Goal: Task Accomplishment & Management: Use online tool/utility

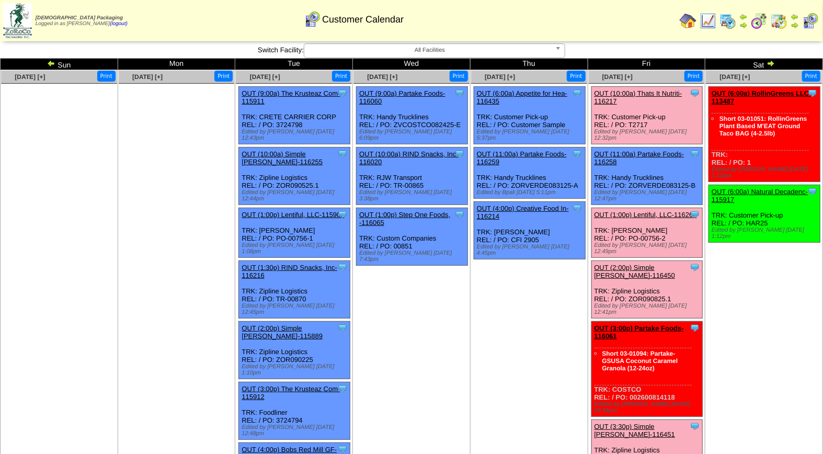
click at [636, 93] on link "OUT (10:00a) Thats It Nutriti-116217" at bounding box center [638, 97] width 88 height 16
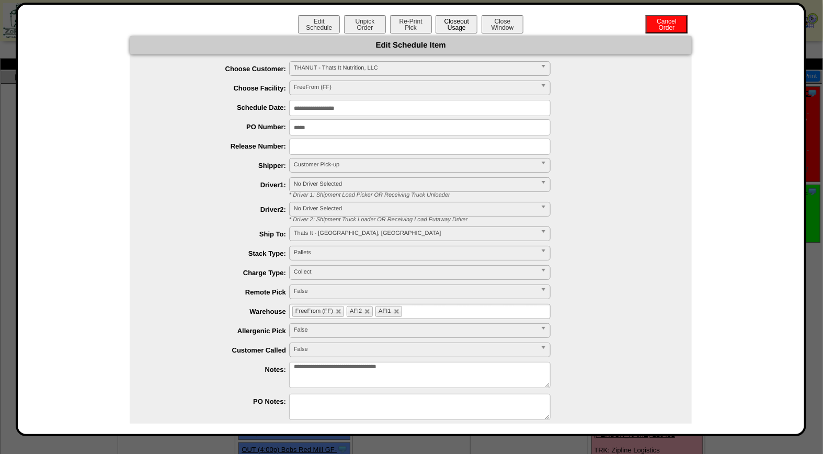
click at [456, 23] on button "Closeout Usage" at bounding box center [456, 24] width 42 height 18
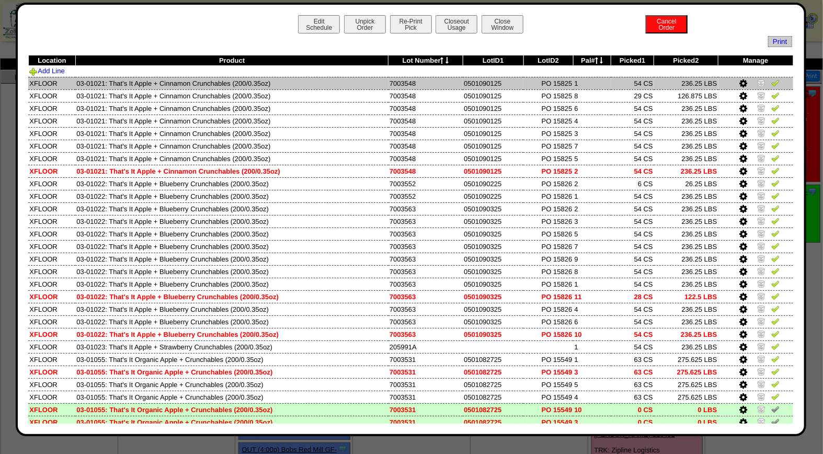
click at [771, 83] on img at bounding box center [775, 82] width 8 height 8
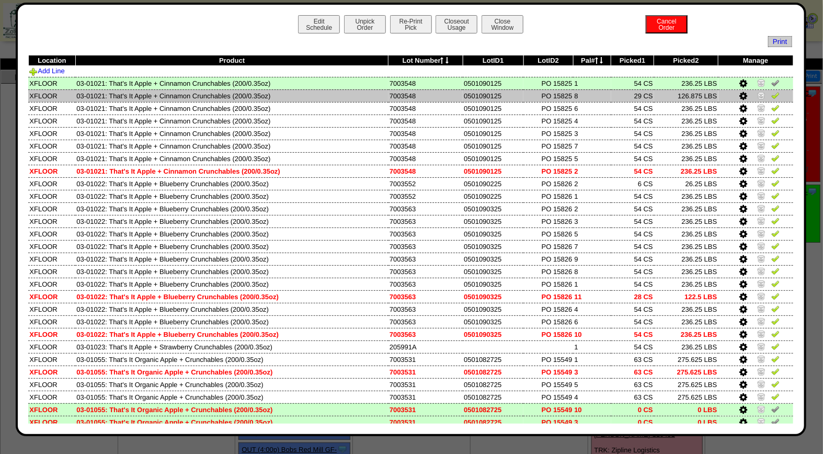
click at [771, 96] on img at bounding box center [775, 95] width 8 height 8
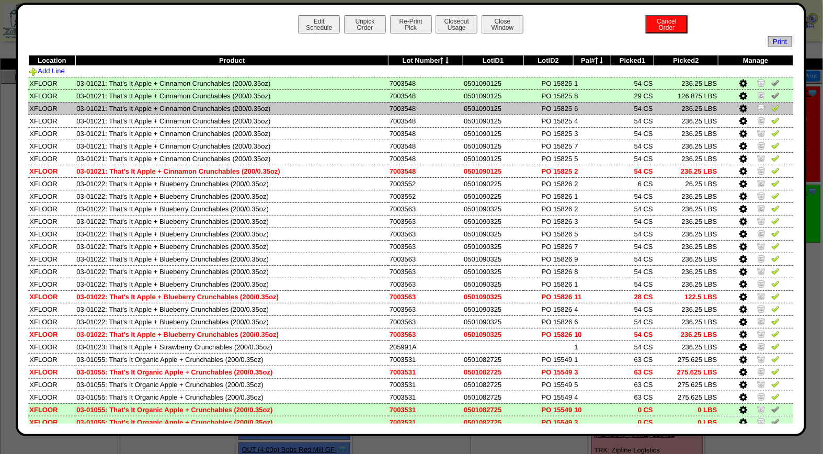
click at [771, 107] on img at bounding box center [775, 107] width 8 height 8
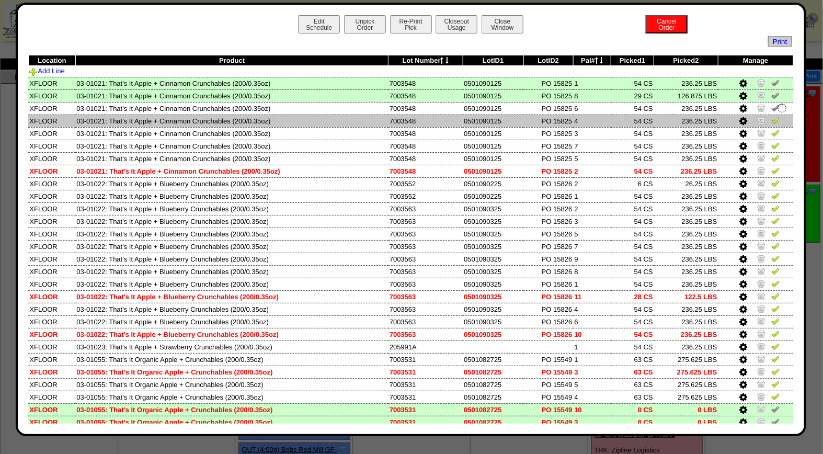
click at [771, 120] on img at bounding box center [775, 120] width 8 height 8
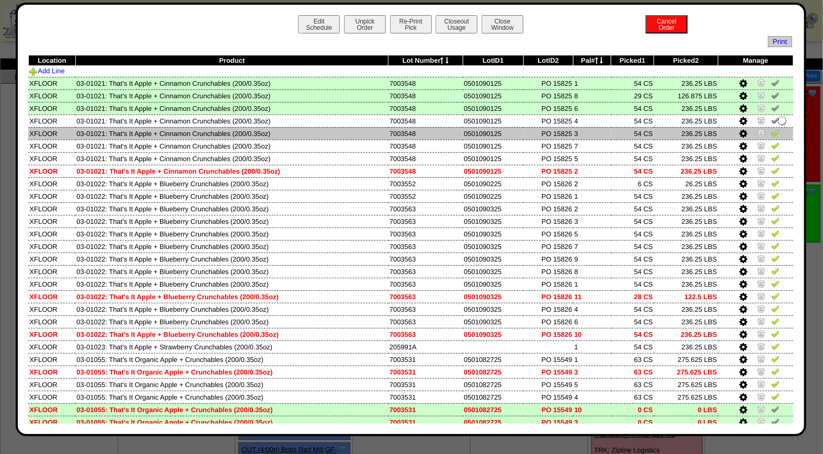
click at [771, 133] on img at bounding box center [775, 133] width 8 height 8
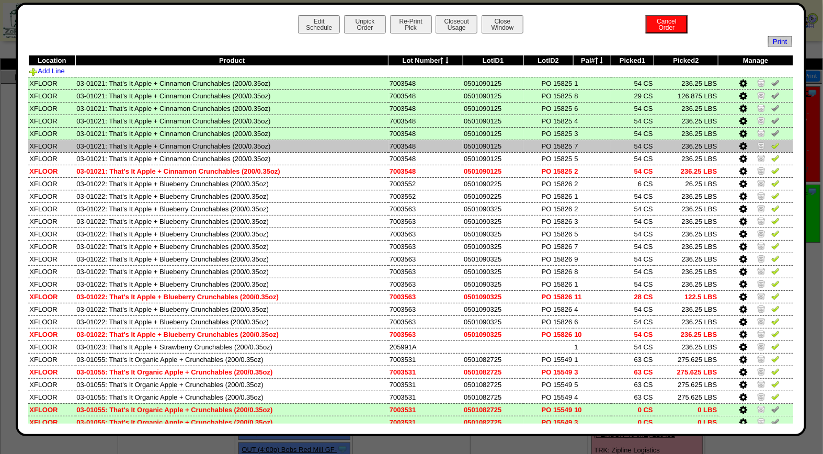
click at [771, 145] on img at bounding box center [775, 145] width 8 height 8
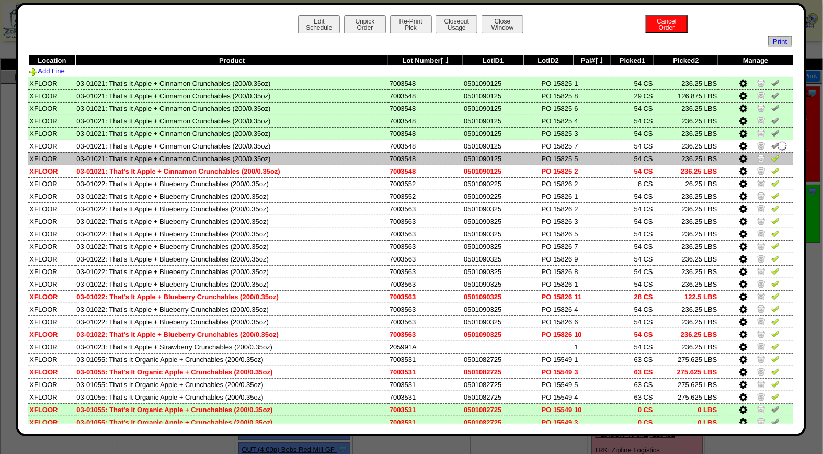
click at [771, 156] on img at bounding box center [775, 158] width 8 height 8
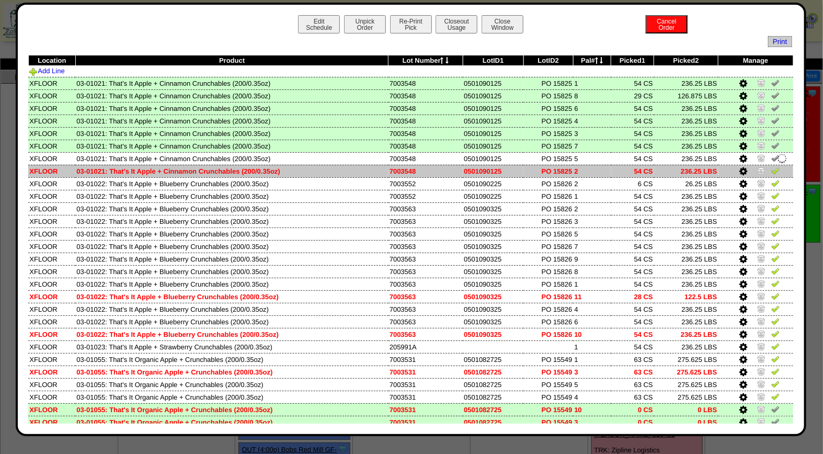
click at [771, 168] on img at bounding box center [775, 170] width 8 height 8
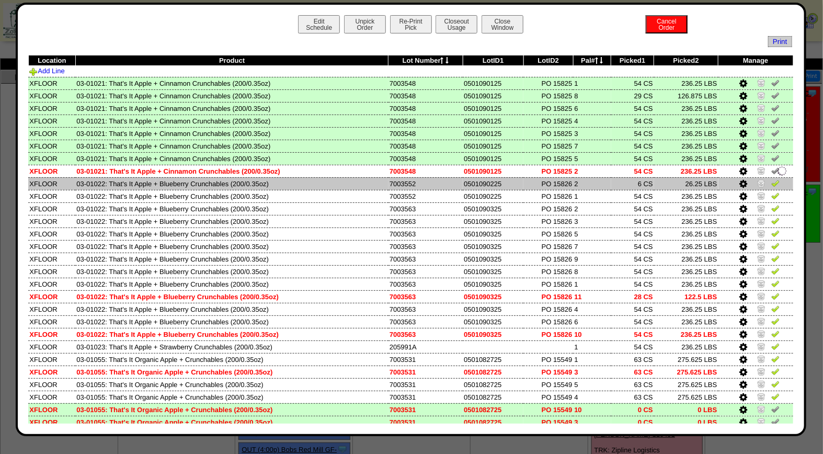
click at [771, 181] on img at bounding box center [775, 183] width 8 height 8
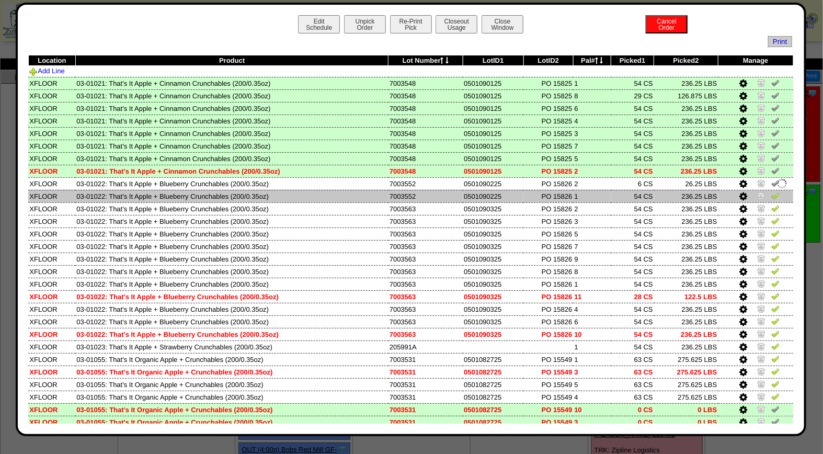
click at [771, 196] on img at bounding box center [775, 195] width 8 height 8
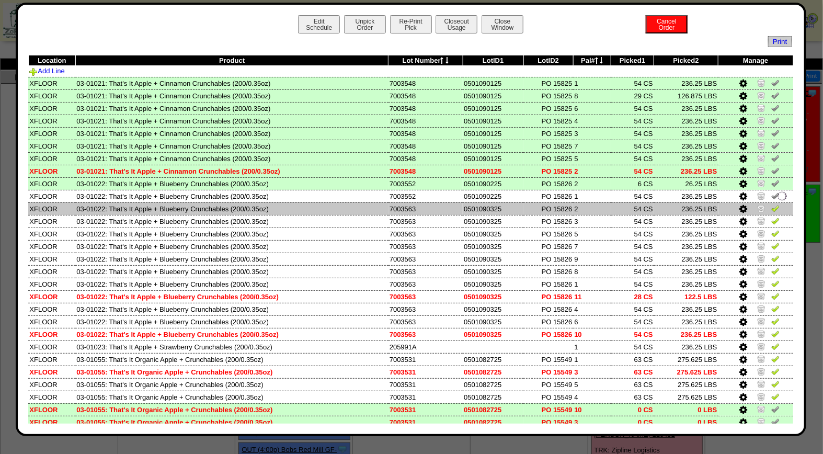
click at [771, 208] on img at bounding box center [775, 208] width 8 height 8
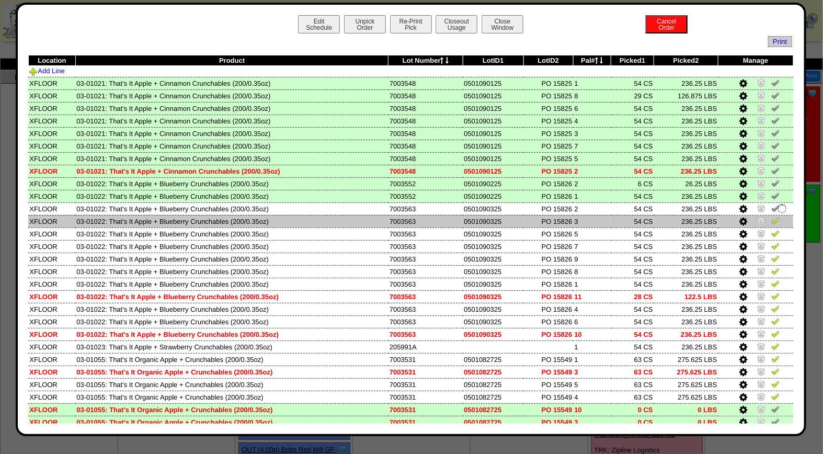
click at [771, 216] on img at bounding box center [775, 220] width 8 height 8
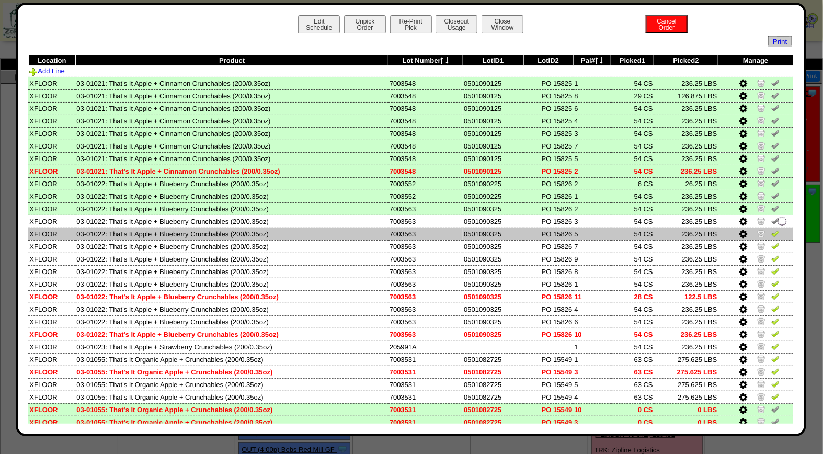
click at [771, 230] on img at bounding box center [775, 233] width 8 height 8
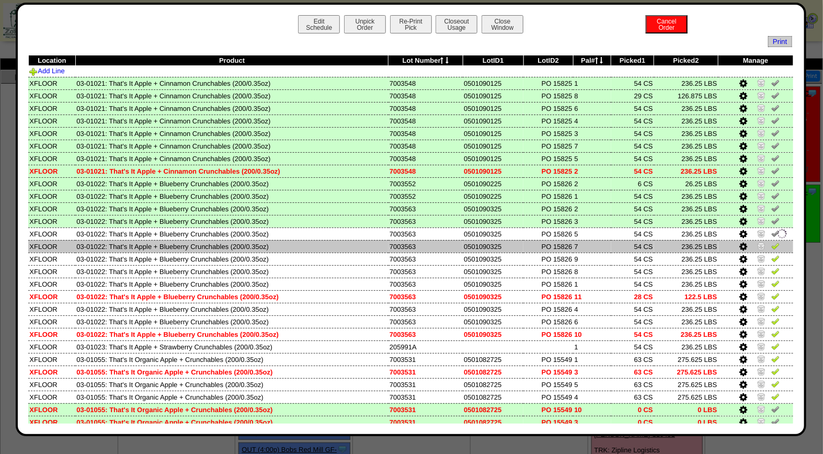
click at [771, 243] on img at bounding box center [775, 245] width 8 height 8
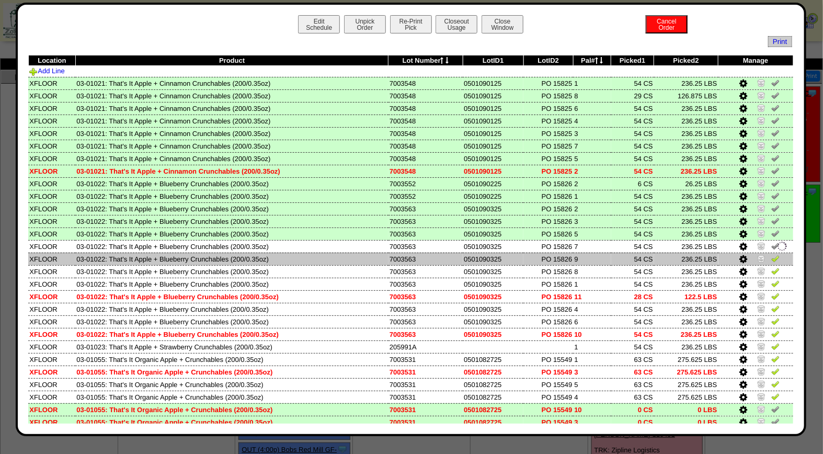
click at [771, 258] on img at bounding box center [775, 258] width 8 height 8
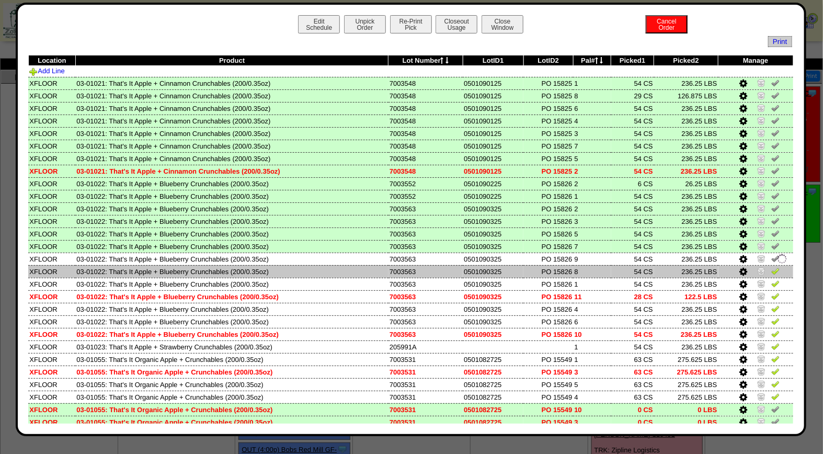
click at [771, 268] on img at bounding box center [775, 271] width 8 height 8
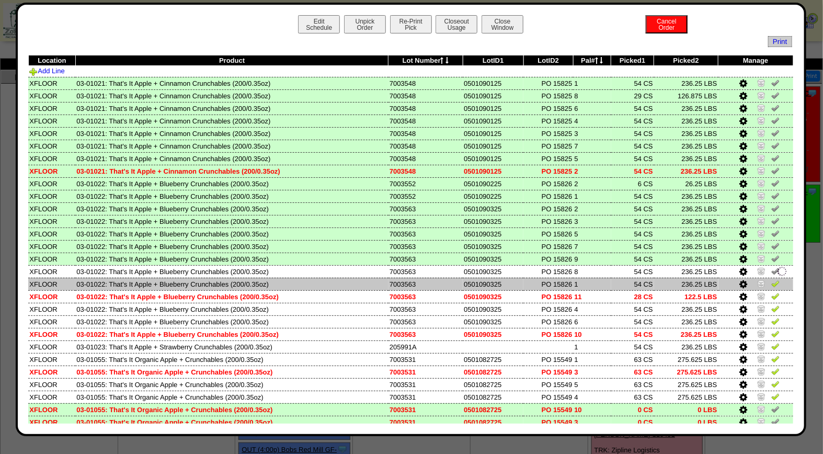
click at [771, 279] on img at bounding box center [775, 283] width 8 height 8
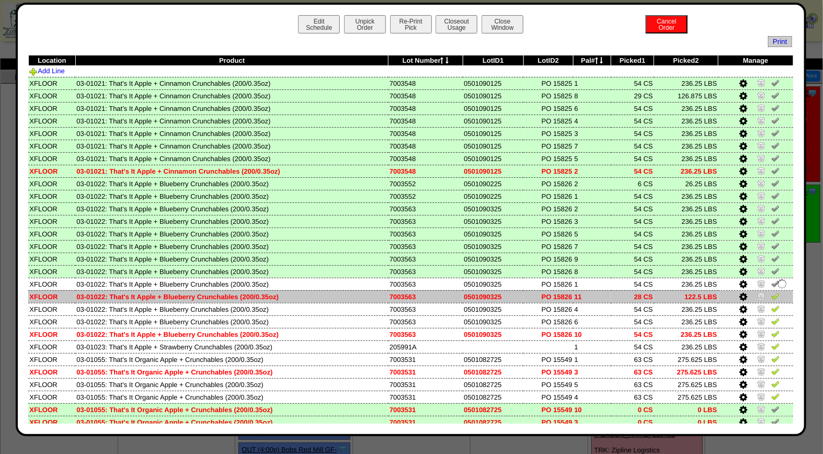
click at [771, 292] on img at bounding box center [775, 296] width 8 height 8
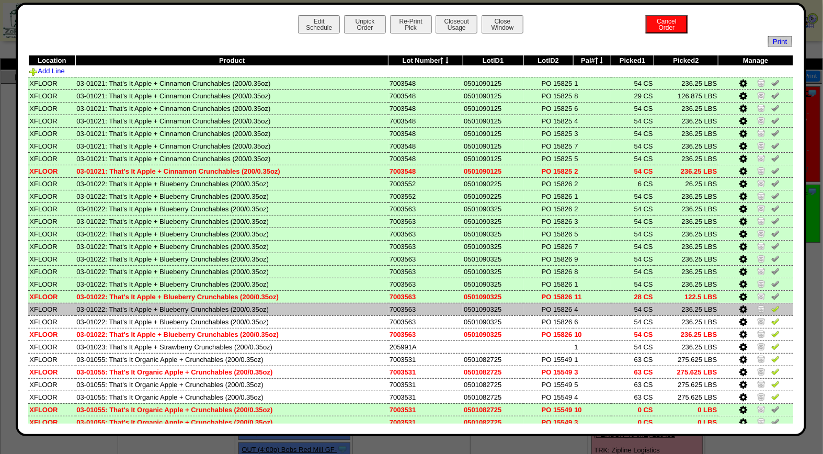
click at [771, 306] on img at bounding box center [775, 308] width 8 height 8
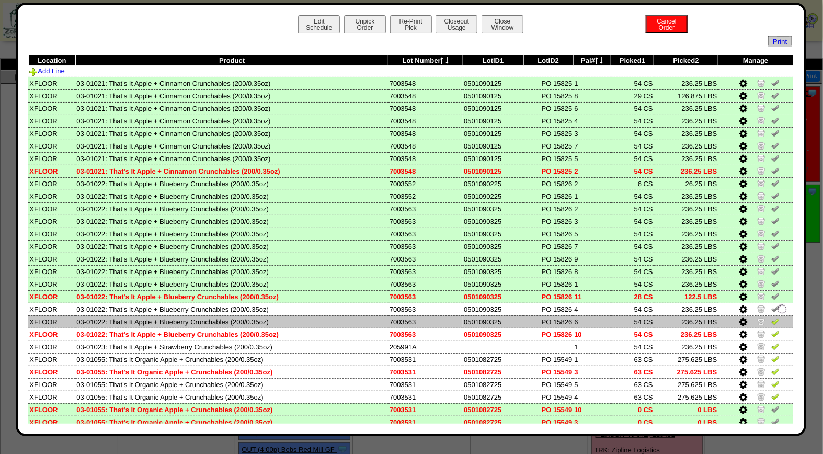
click at [771, 317] on img at bounding box center [775, 321] width 8 height 8
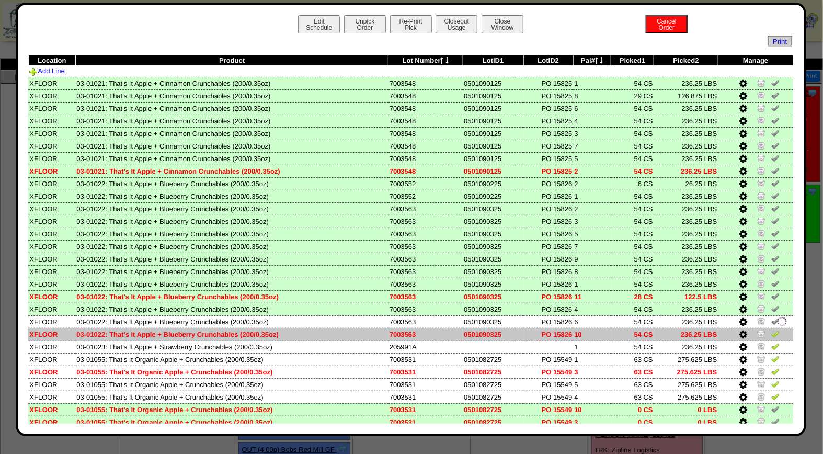
click at [771, 329] on img at bounding box center [775, 333] width 8 height 8
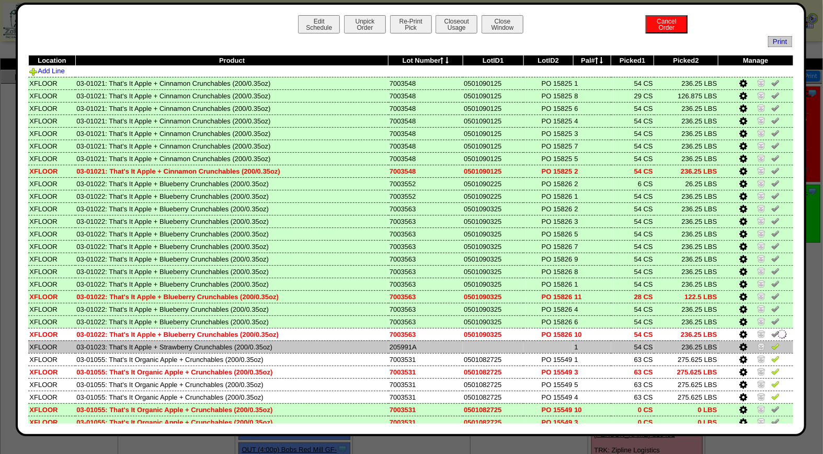
click at [771, 342] on img at bounding box center [775, 346] width 8 height 8
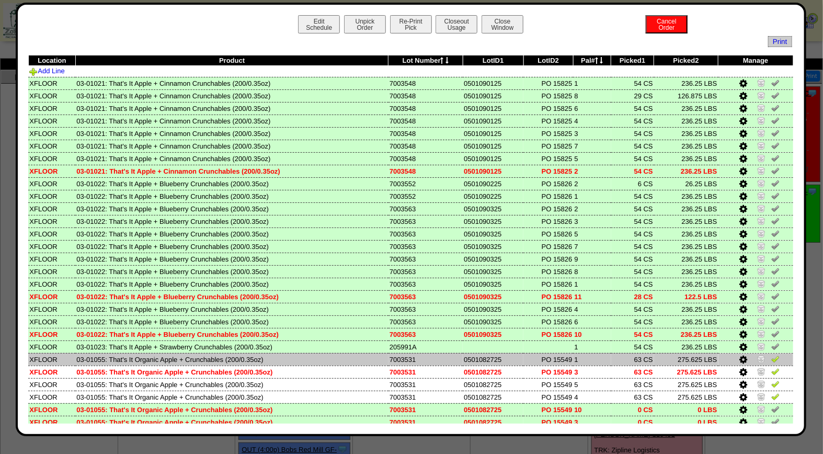
click at [771, 354] on img at bounding box center [775, 358] width 8 height 8
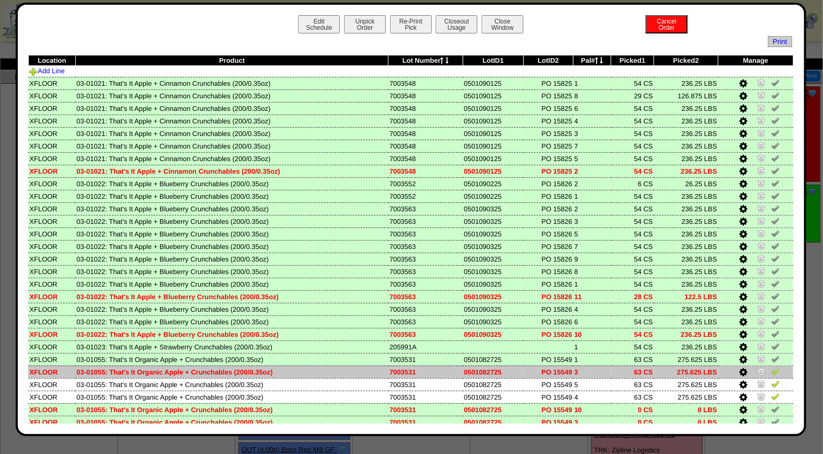
click at [771, 367] on img at bounding box center [775, 371] width 8 height 8
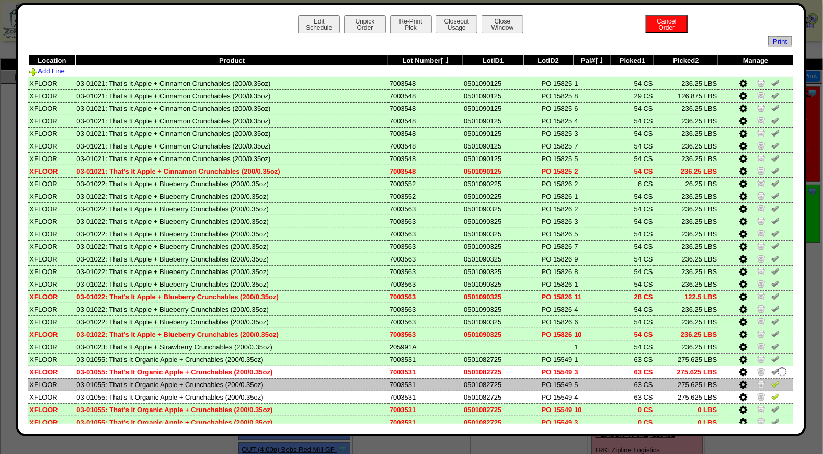
click at [771, 379] on img at bounding box center [775, 383] width 8 height 8
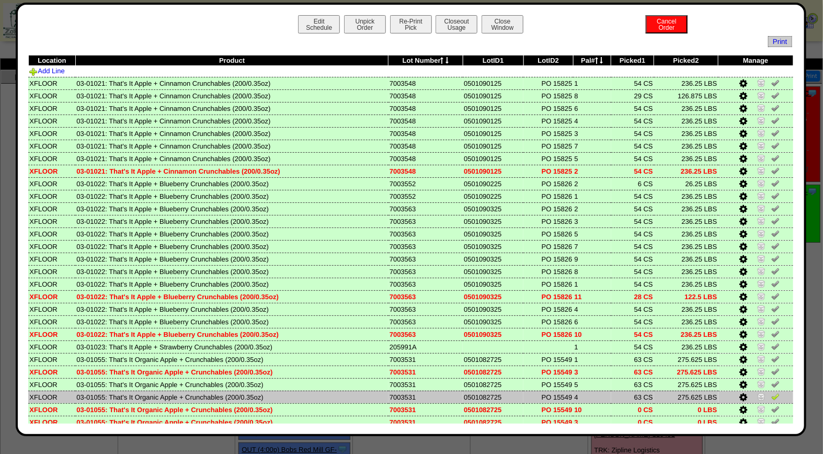
click at [771, 392] on img at bounding box center [775, 396] width 8 height 8
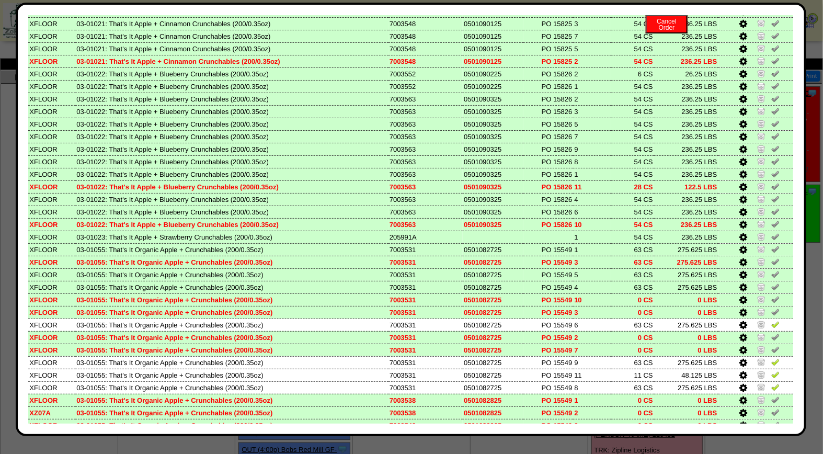
scroll to position [163, 0]
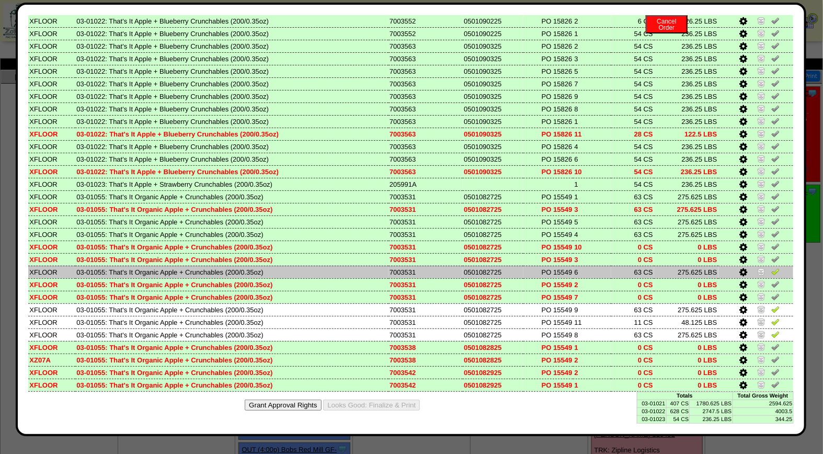
click at [771, 268] on img at bounding box center [775, 271] width 8 height 8
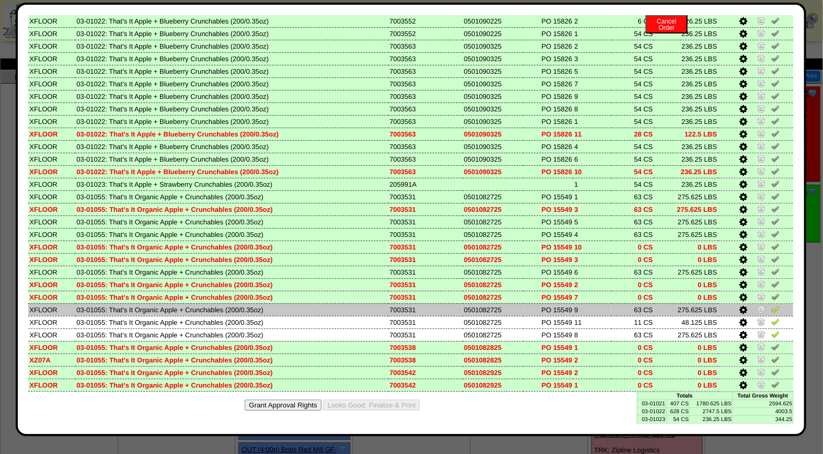
click at [771, 306] on img at bounding box center [775, 309] width 8 height 8
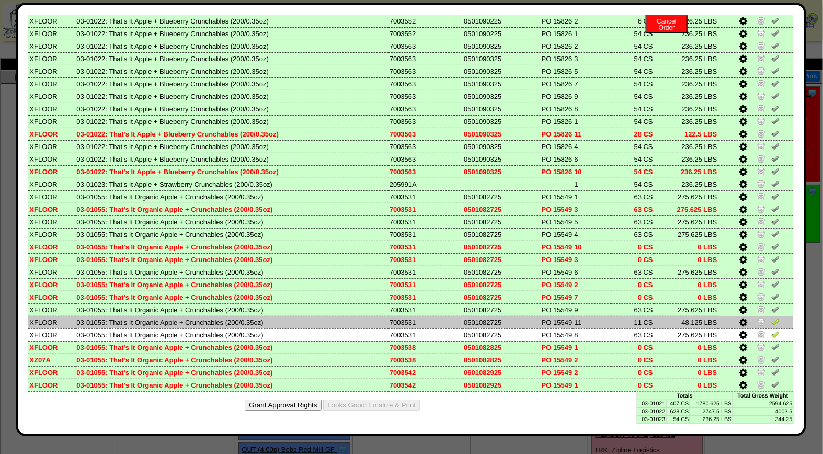
click at [771, 317] on img at bounding box center [775, 321] width 8 height 8
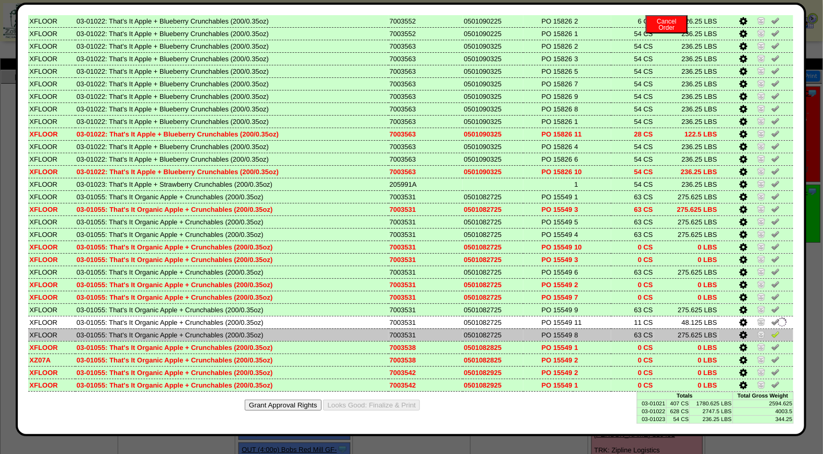
click at [771, 330] on img at bounding box center [775, 334] width 8 height 8
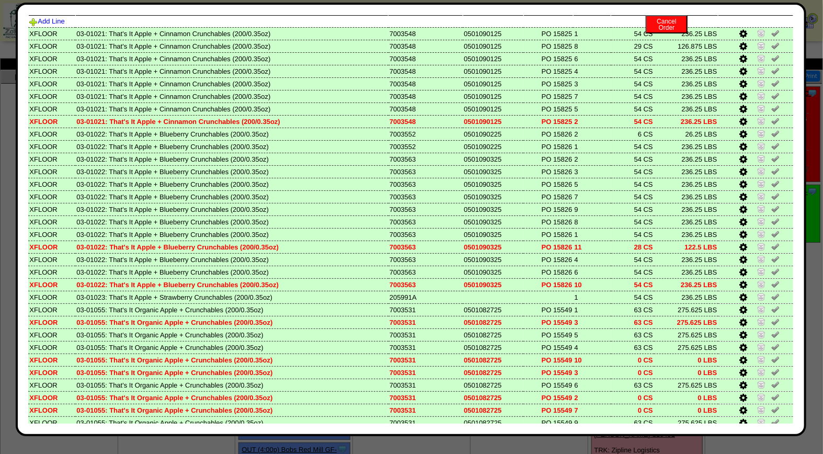
scroll to position [0, 0]
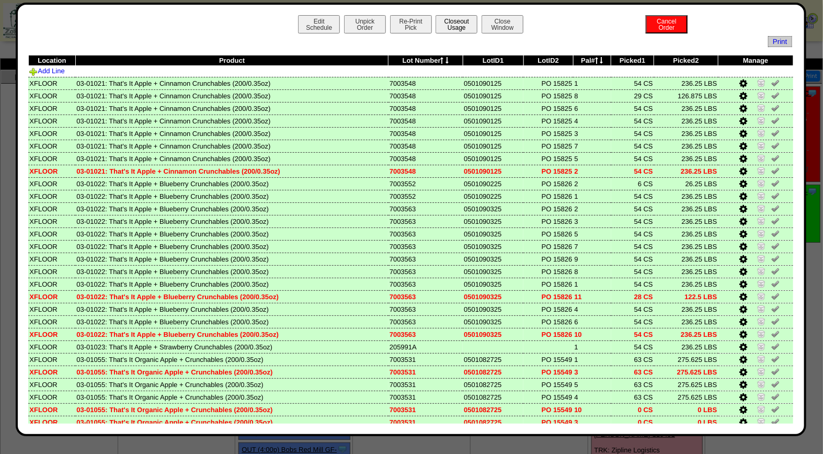
click at [453, 21] on button "Closeout Usage" at bounding box center [456, 24] width 42 height 18
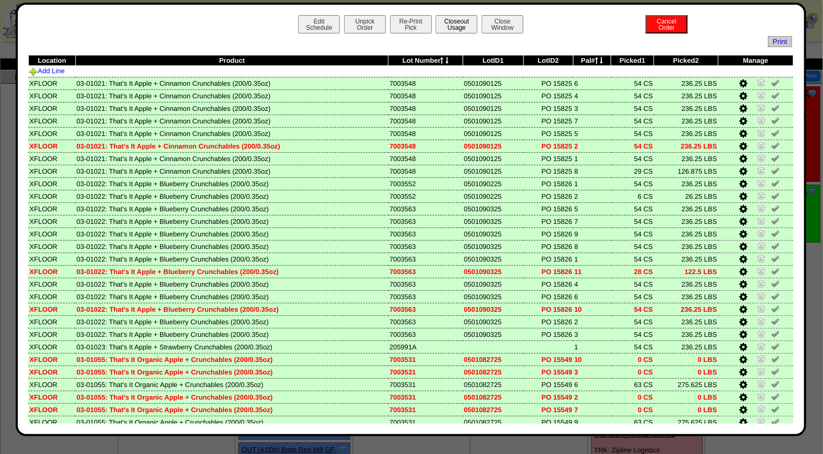
click at [462, 22] on button "Closeout Usage" at bounding box center [456, 24] width 42 height 18
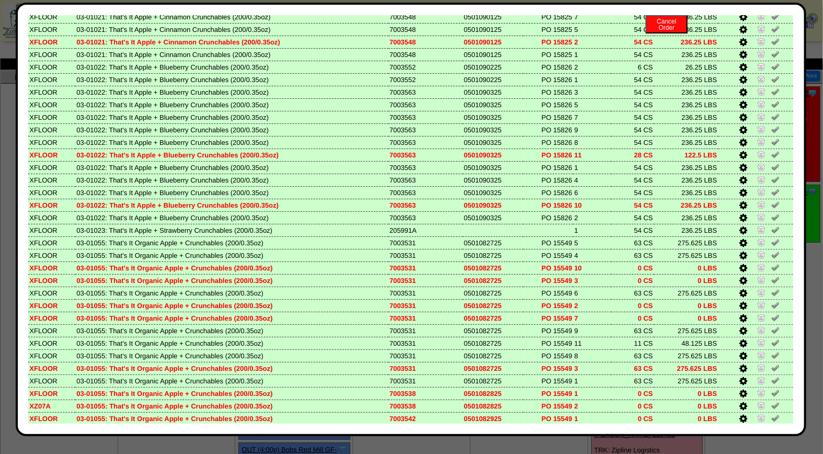
scroll to position [163, 0]
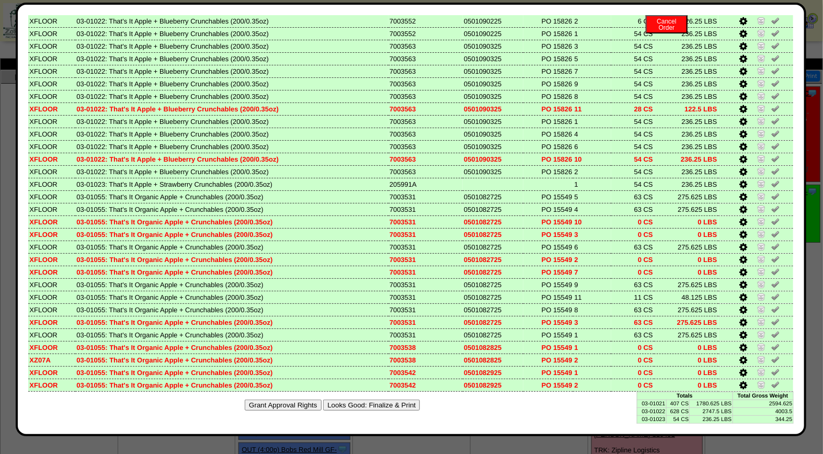
drag, startPoint x: 370, startPoint y: 397, endPoint x: 472, endPoint y: 98, distance: 315.9
click at [370, 399] on button "Looks Good: Finalize & Print" at bounding box center [371, 404] width 97 height 11
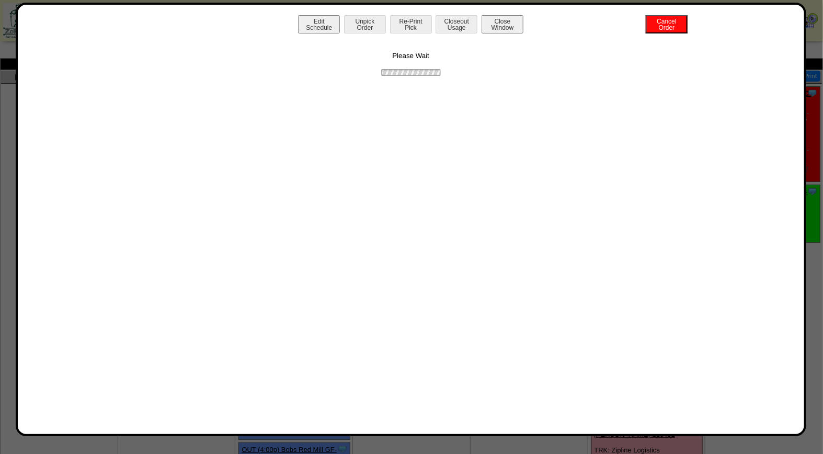
scroll to position [0, 0]
click at [415, 22] on button "Print BOL" at bounding box center [411, 24] width 42 height 18
